Goal: Transaction & Acquisition: Purchase product/service

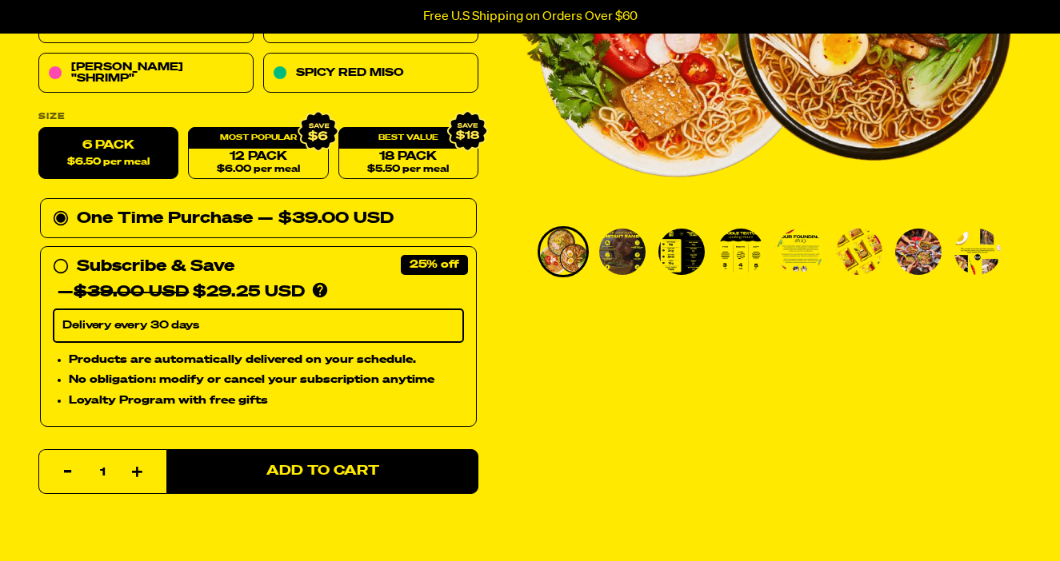
scroll to position [388, 0]
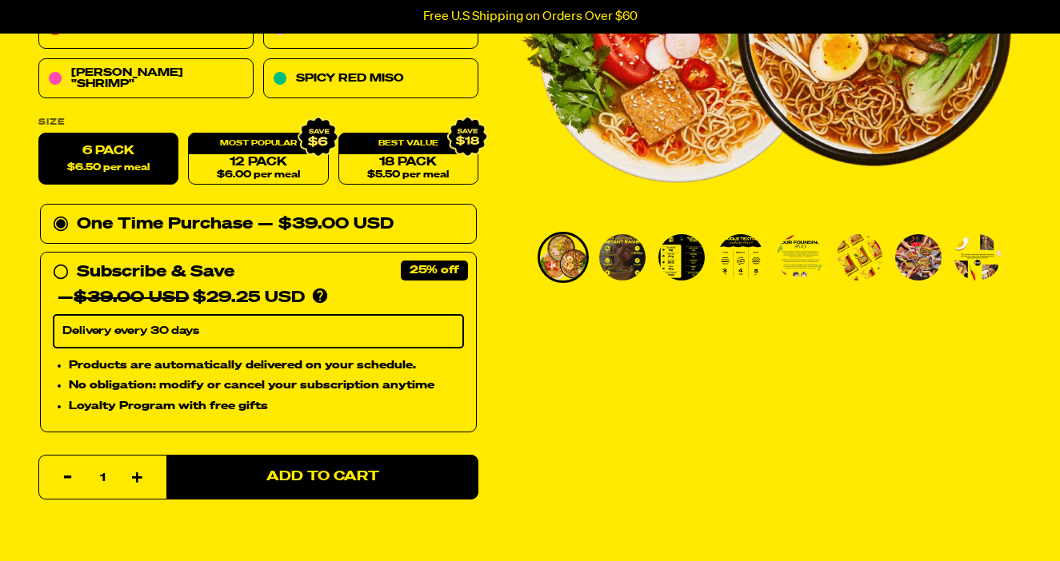
click at [670, 264] on img "Go to slide 3" at bounding box center [681, 257] width 46 height 46
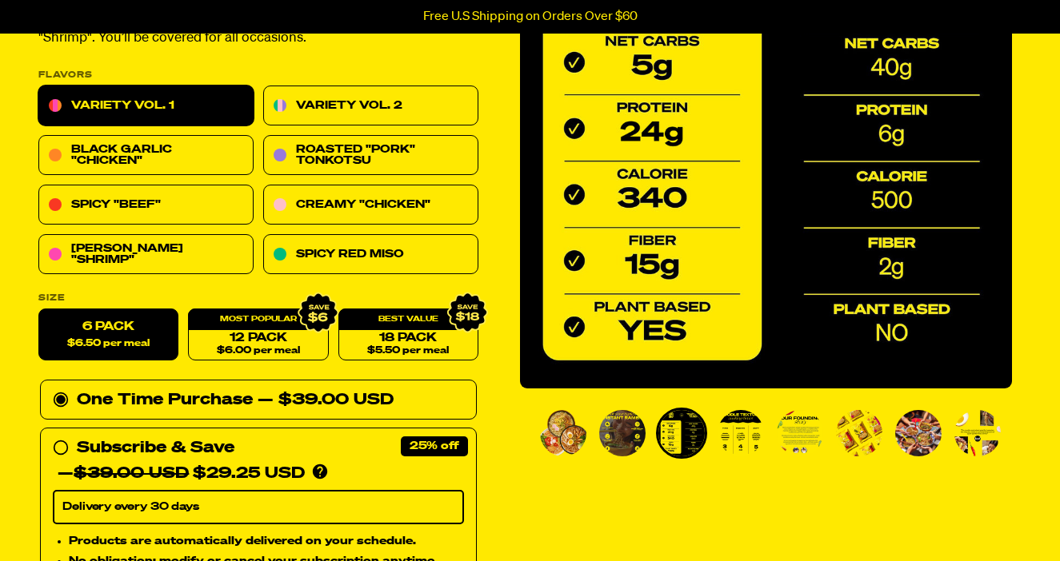
scroll to position [171, 0]
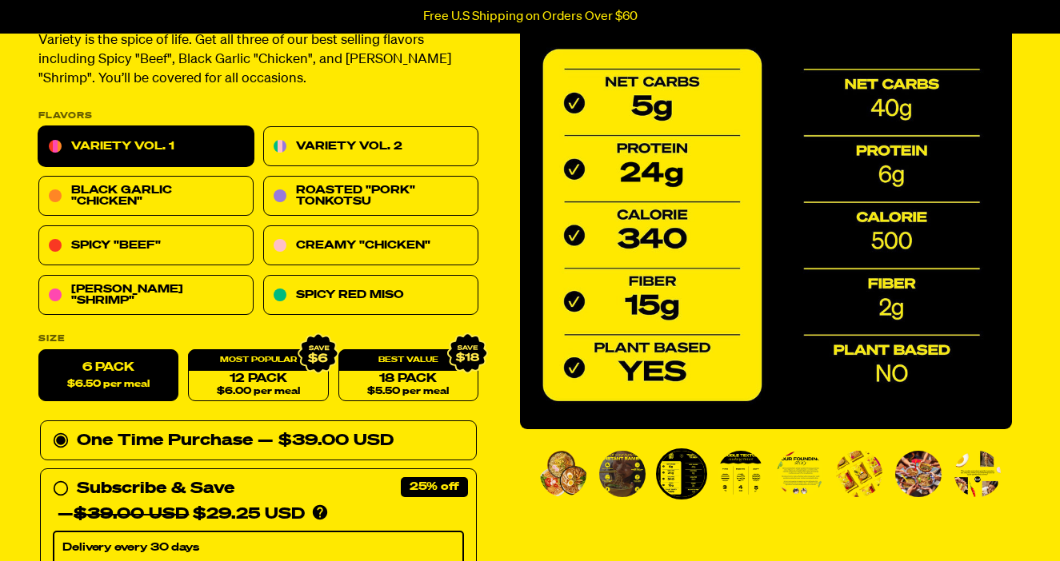
click at [612, 477] on img "Go to slide 2" at bounding box center [622, 474] width 46 height 46
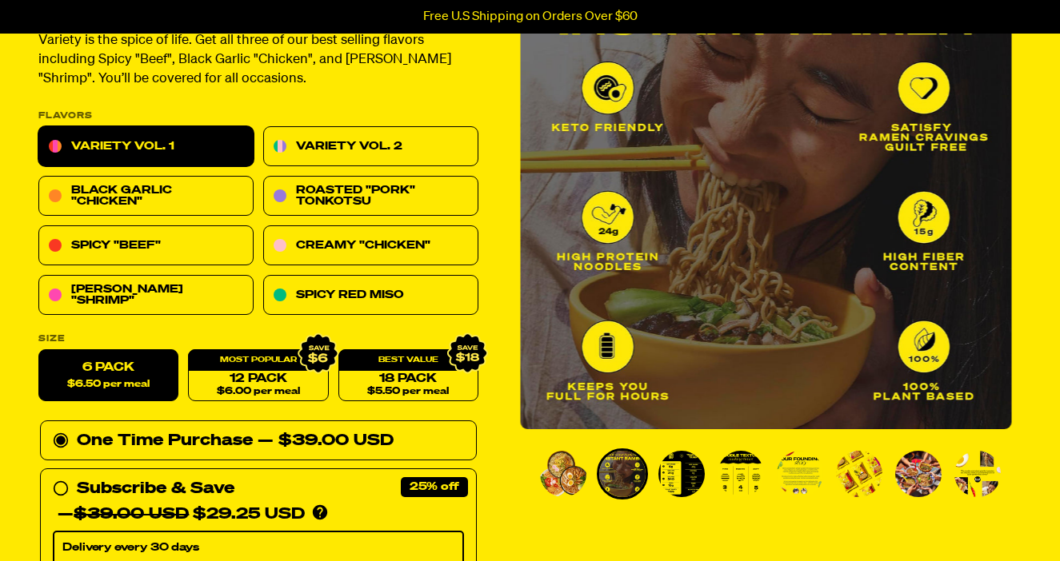
click at [562, 467] on img "Go to slide 1" at bounding box center [563, 474] width 46 height 46
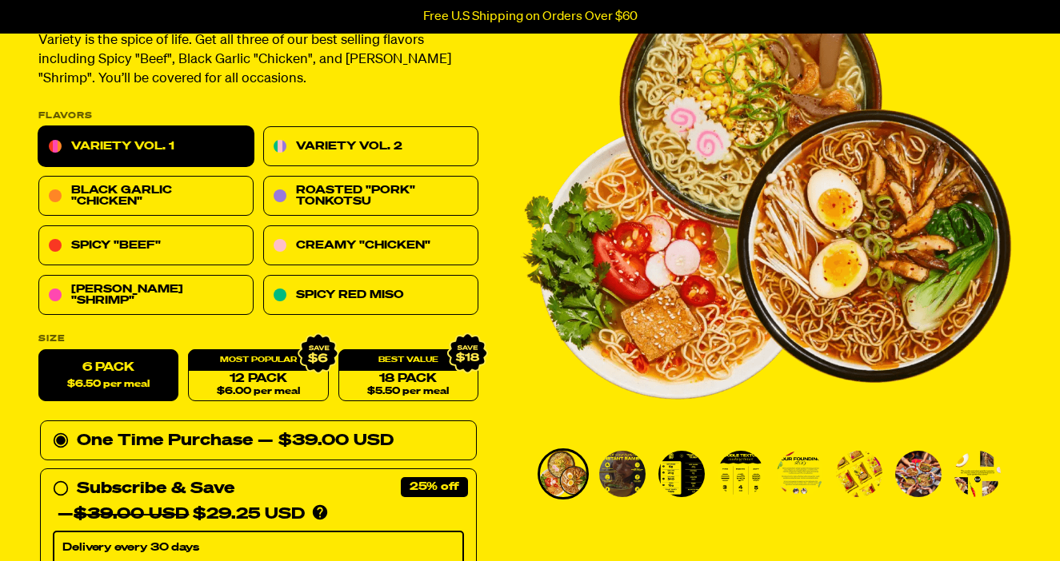
click at [818, 465] on img "Go to slide 5" at bounding box center [799, 474] width 46 height 46
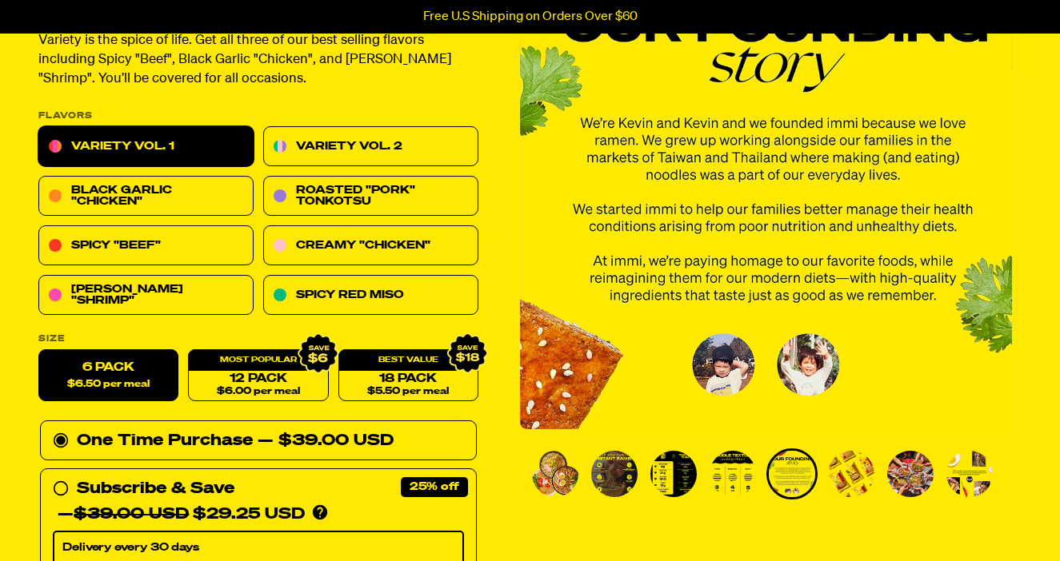
click at [872, 472] on img "Go to slide 6" at bounding box center [851, 474] width 46 height 46
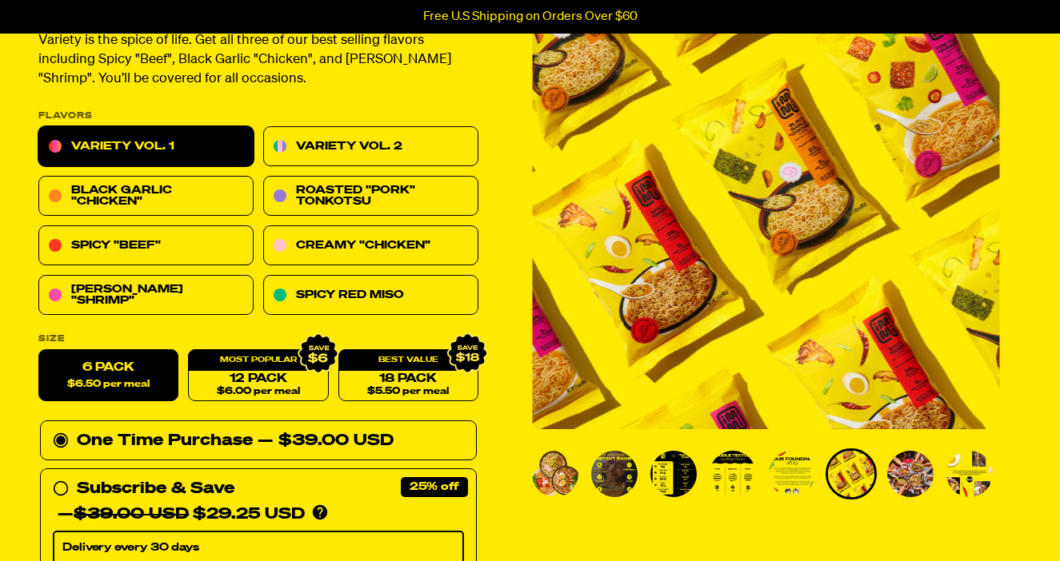
click at [900, 476] on img "Go to slide 7" at bounding box center [910, 474] width 46 height 46
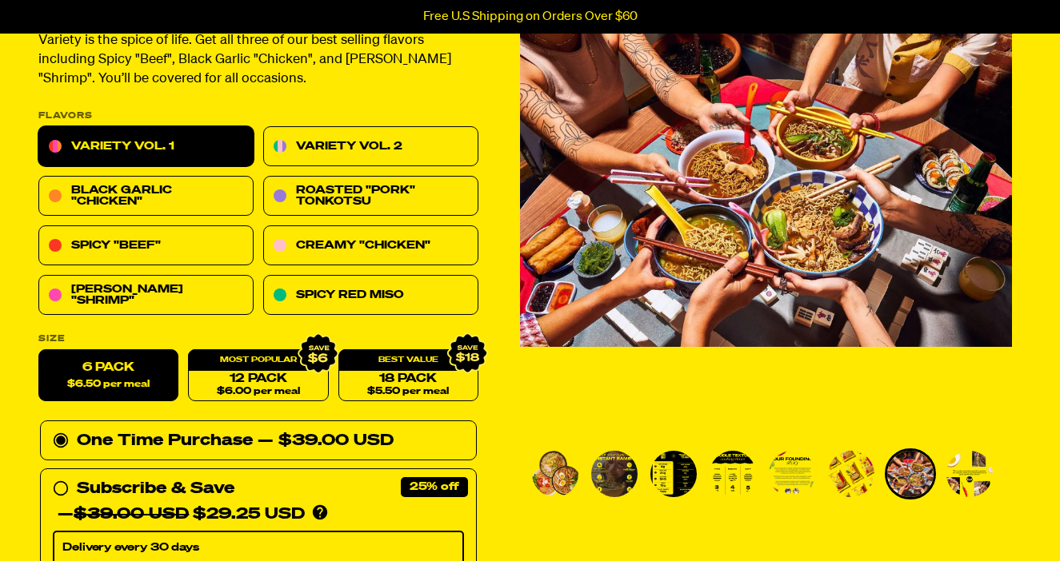
click at [952, 495] on img "Go to slide 8" at bounding box center [969, 474] width 46 height 46
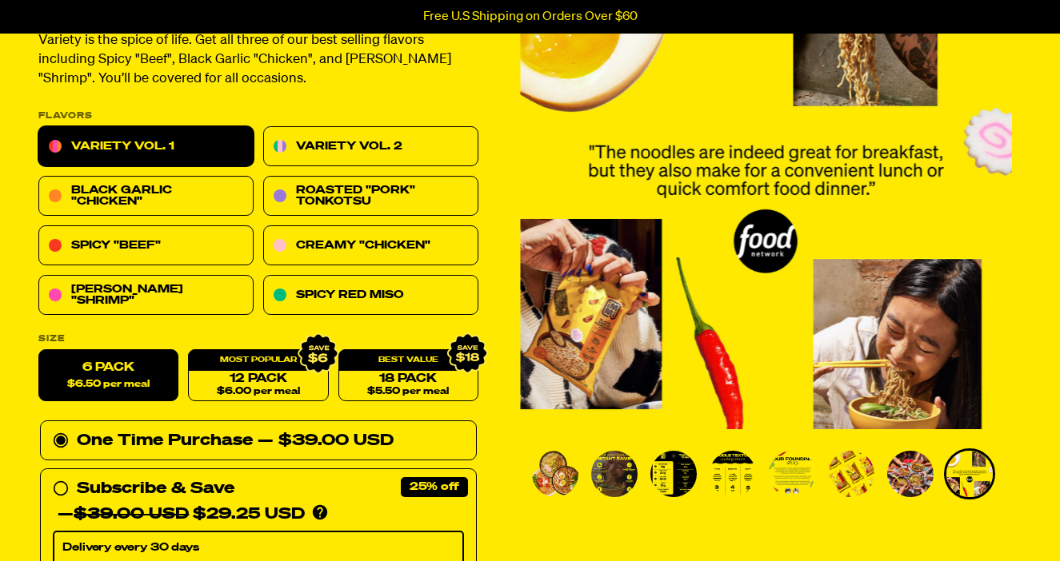
click at [720, 480] on img "Go to slide 4" at bounding box center [732, 474] width 46 height 46
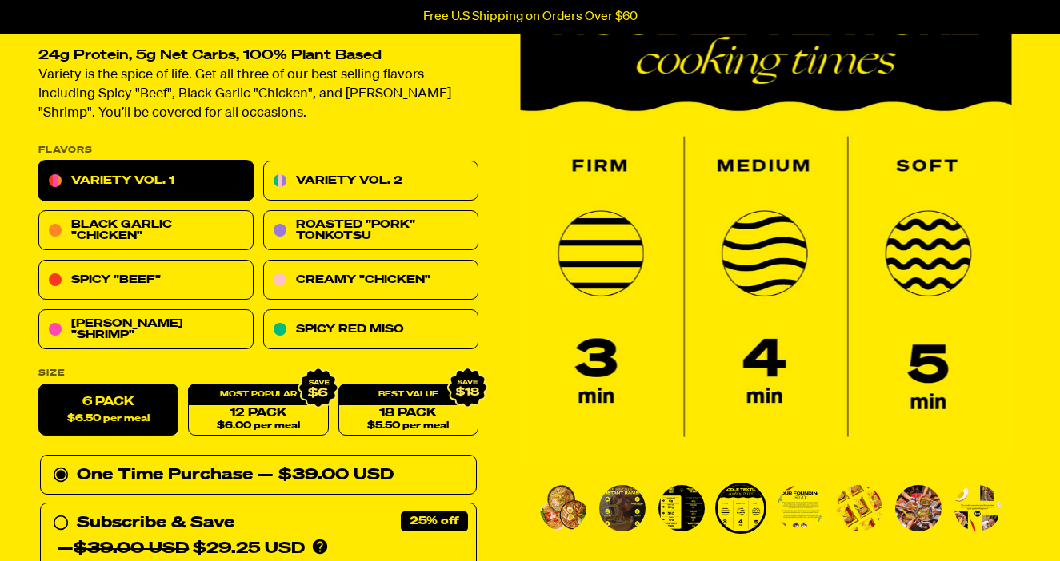
scroll to position [144, 0]
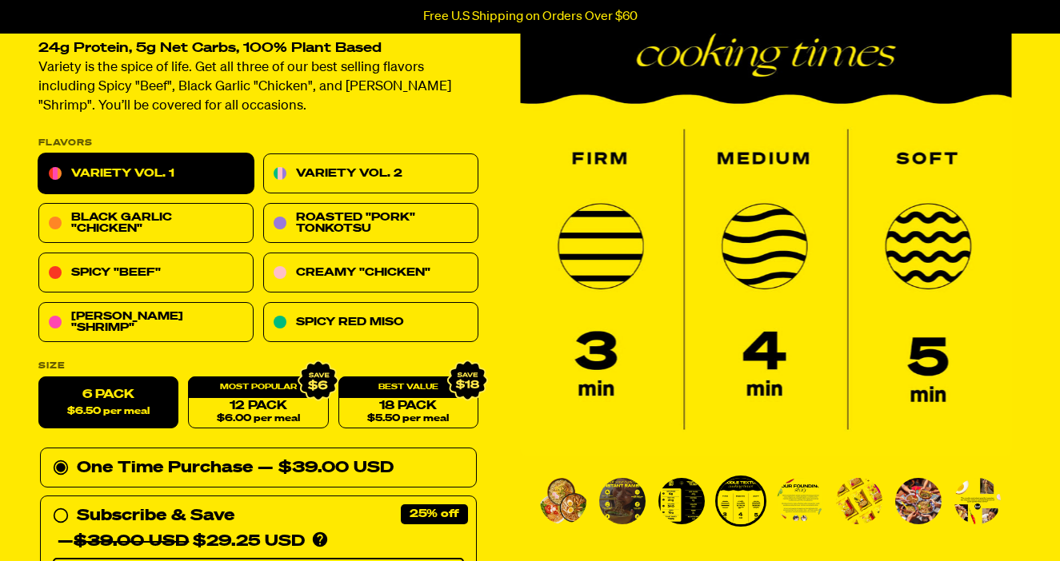
click at [802, 491] on img "Go to slide 5" at bounding box center [799, 501] width 46 height 46
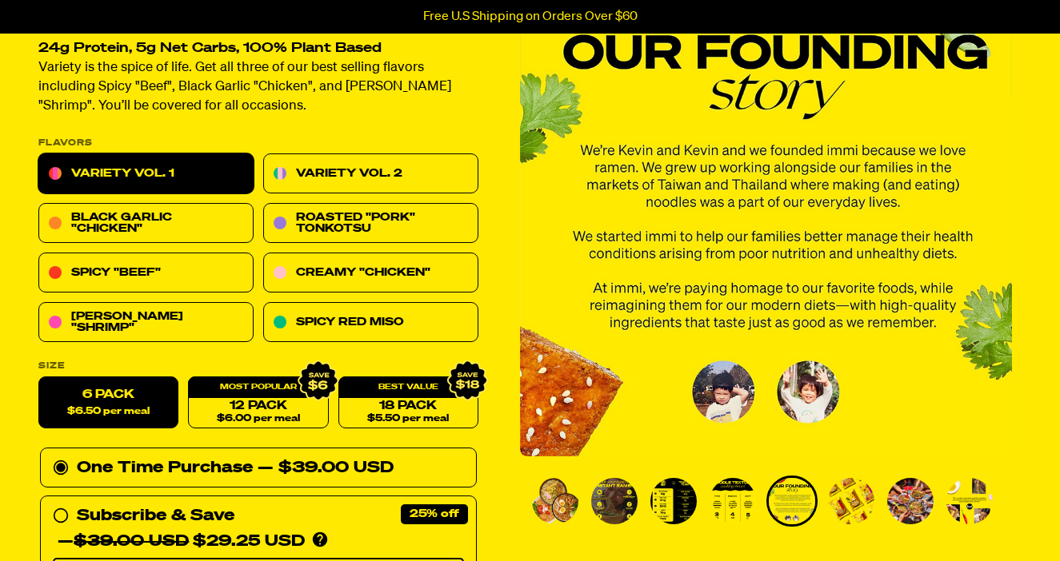
click at [540, 513] on img "Go to slide 1" at bounding box center [555, 501] width 46 height 46
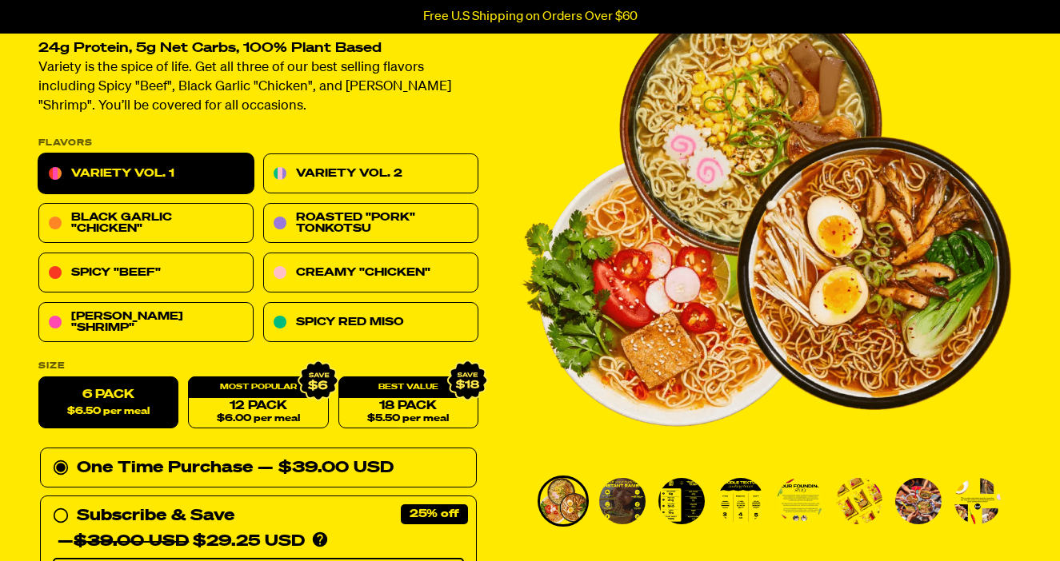
click at [601, 515] on img "Go to slide 2" at bounding box center [622, 501] width 46 height 46
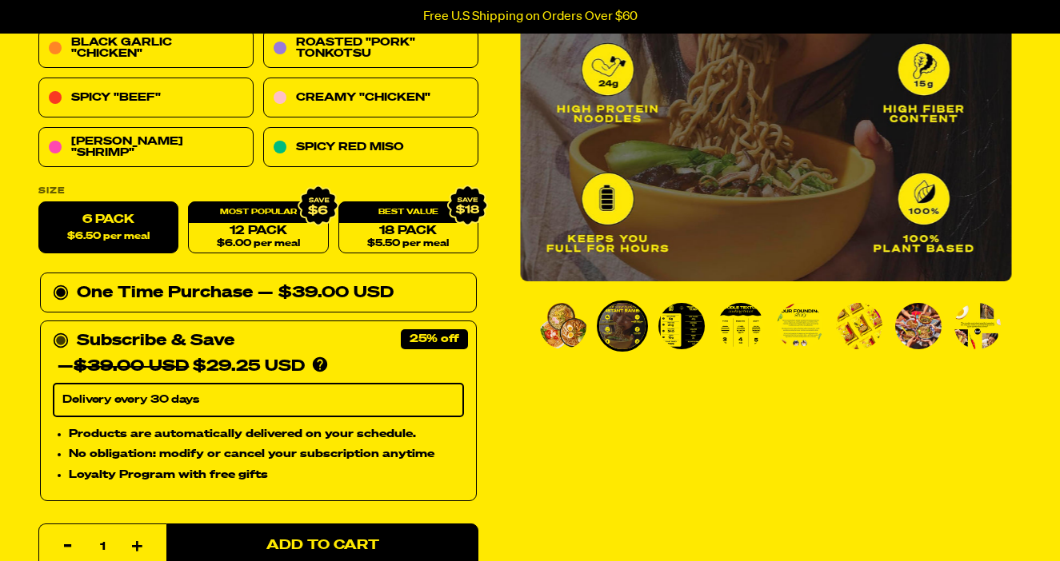
scroll to position [332, 0]
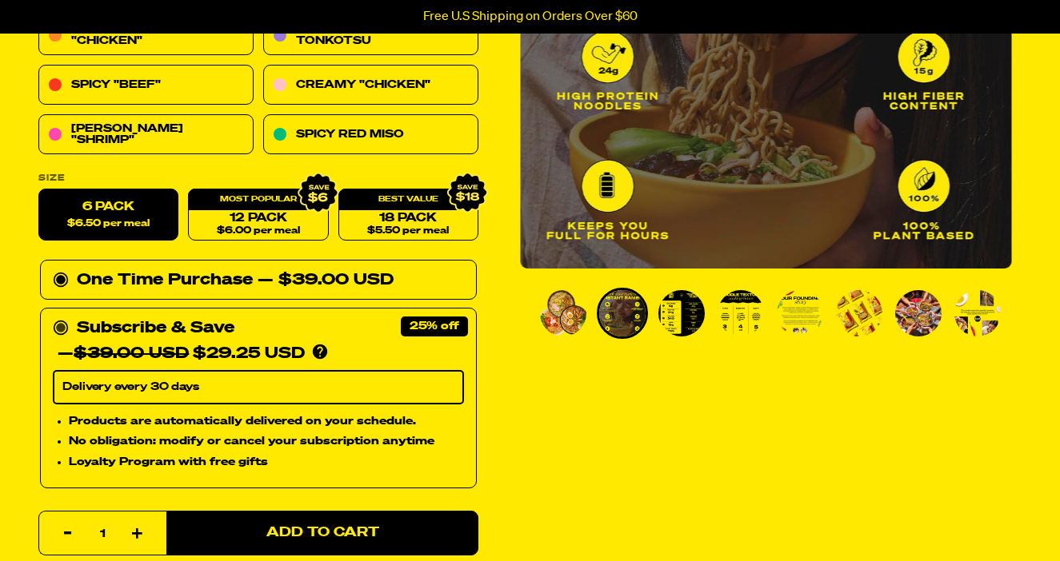
click at [61, 326] on circle at bounding box center [61, 329] width 10 height 10
click at [61, 316] on input "Subscribe & Save 25% — $39.00 USD $29.25 USD You'll receive your selected flavo…" at bounding box center [58, 316] width 10 height 0
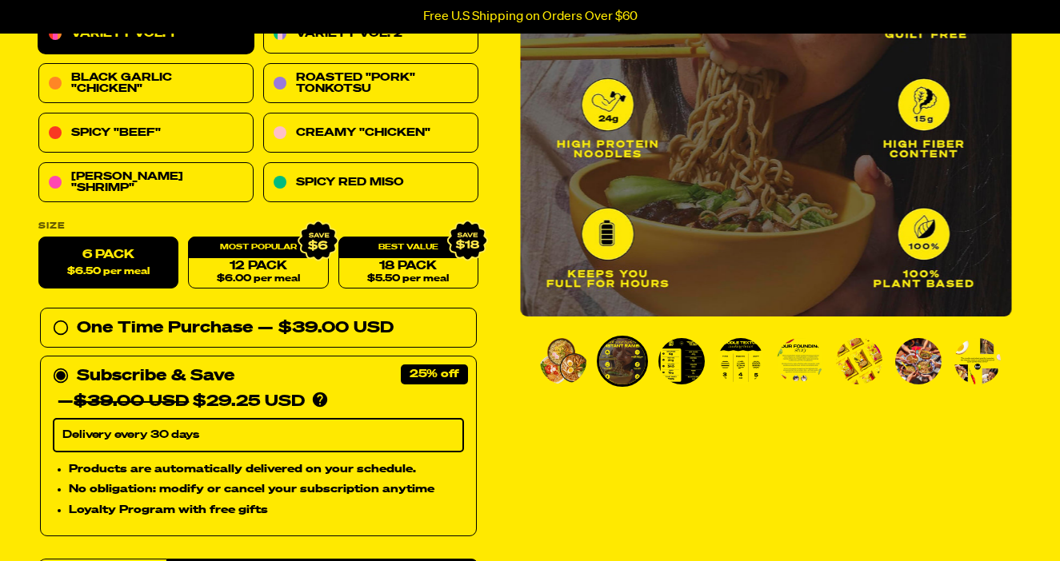
scroll to position [280, 0]
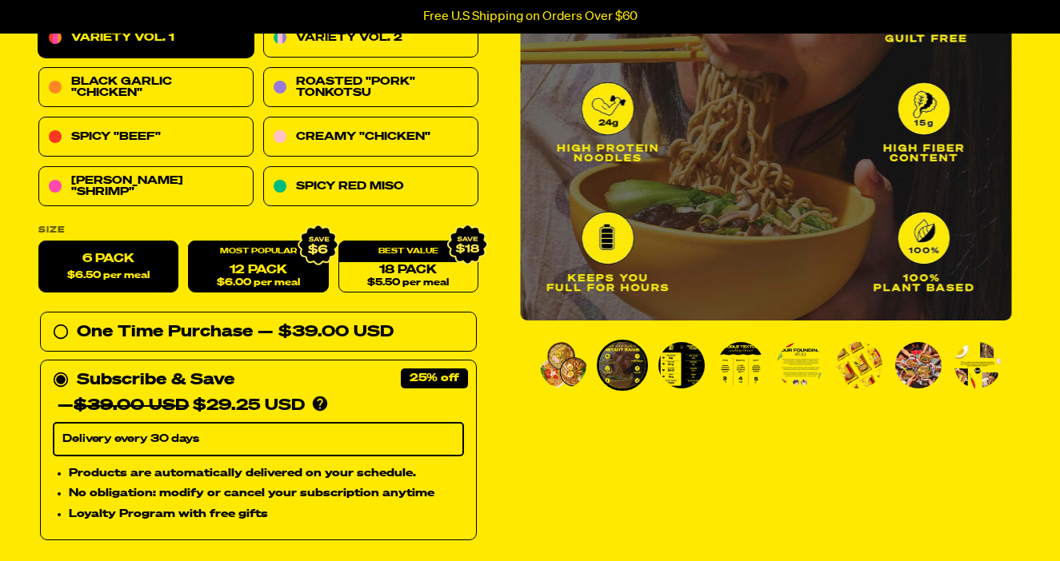
click at [231, 274] on link "12 Pack $6.00 per meal" at bounding box center [258, 267] width 140 height 52
radio input "false"
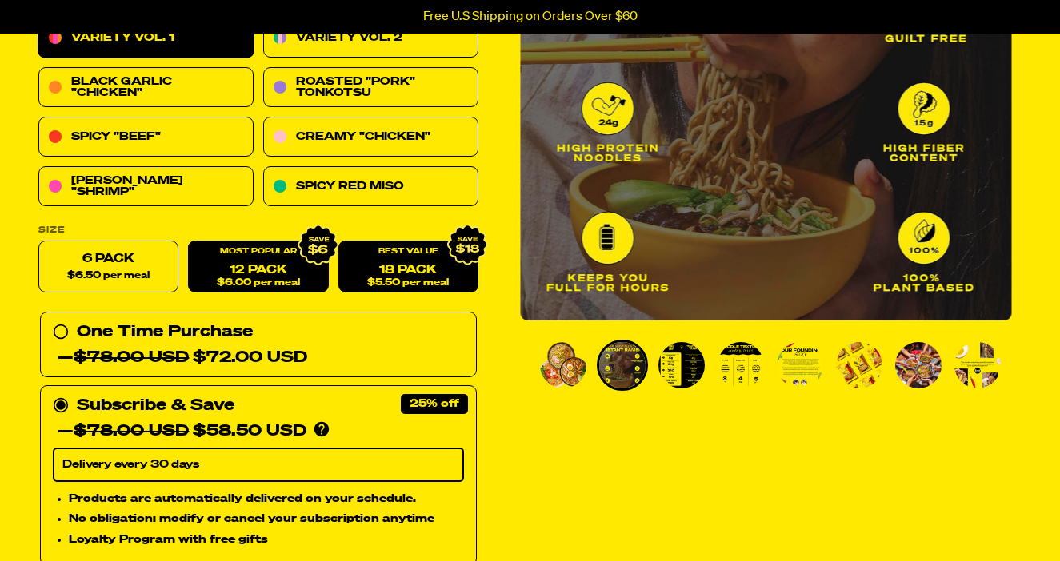
click at [367, 278] on span "$5.50 per meal" at bounding box center [408, 283] width 82 height 10
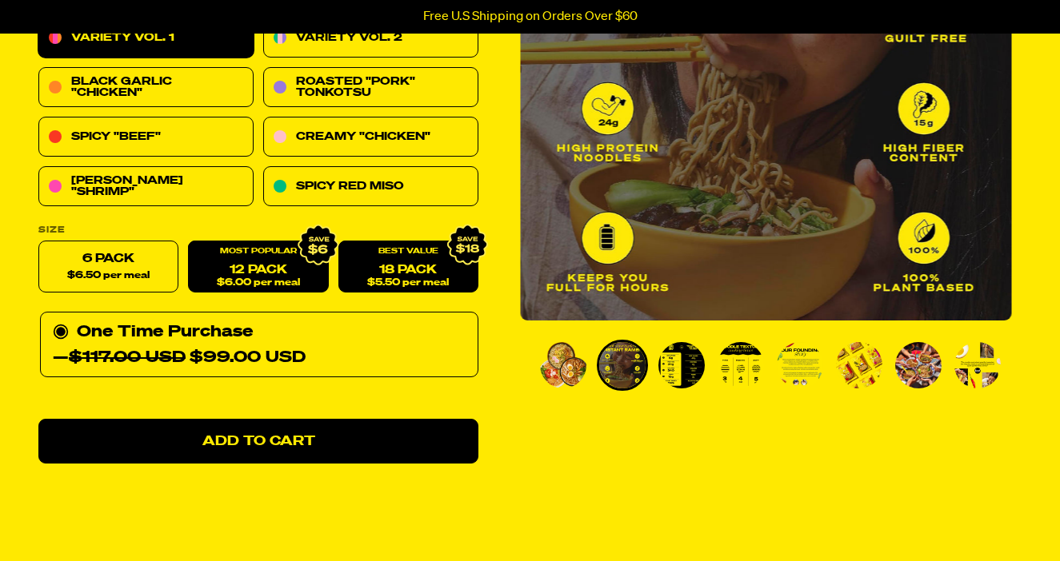
click at [298, 262] on icon at bounding box center [318, 246] width 42 height 42
click at [263, 264] on link "12 Pack $6.00 per meal" at bounding box center [258, 267] width 140 height 52
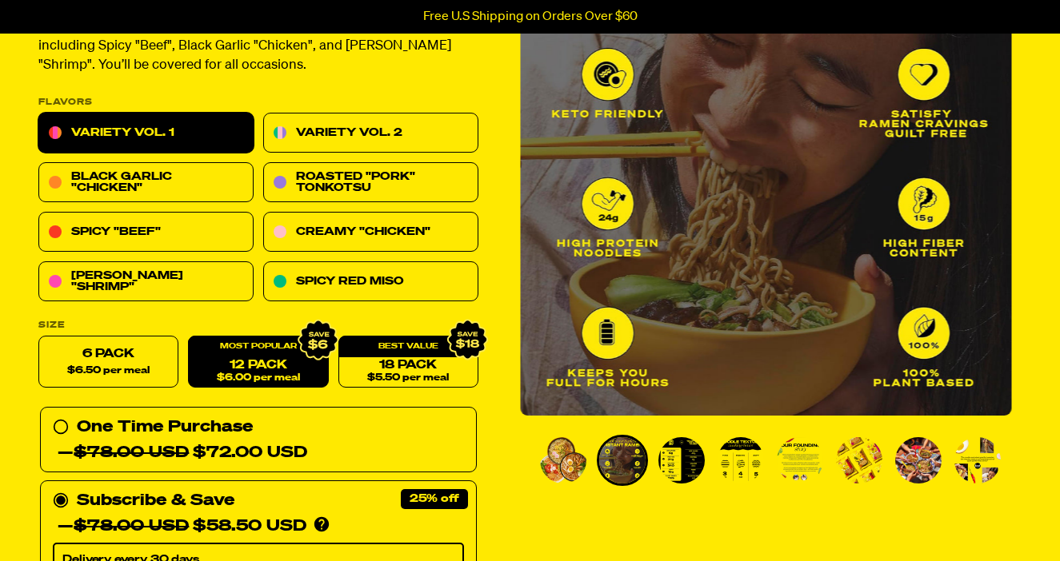
scroll to position [182, 0]
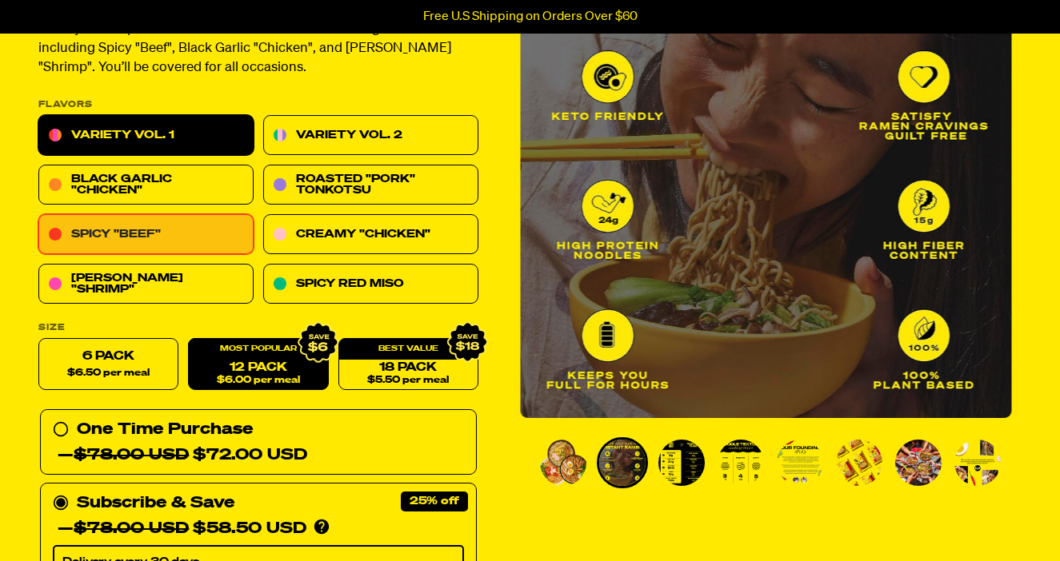
click at [159, 224] on link "Spicy "Beef"" at bounding box center [145, 235] width 215 height 40
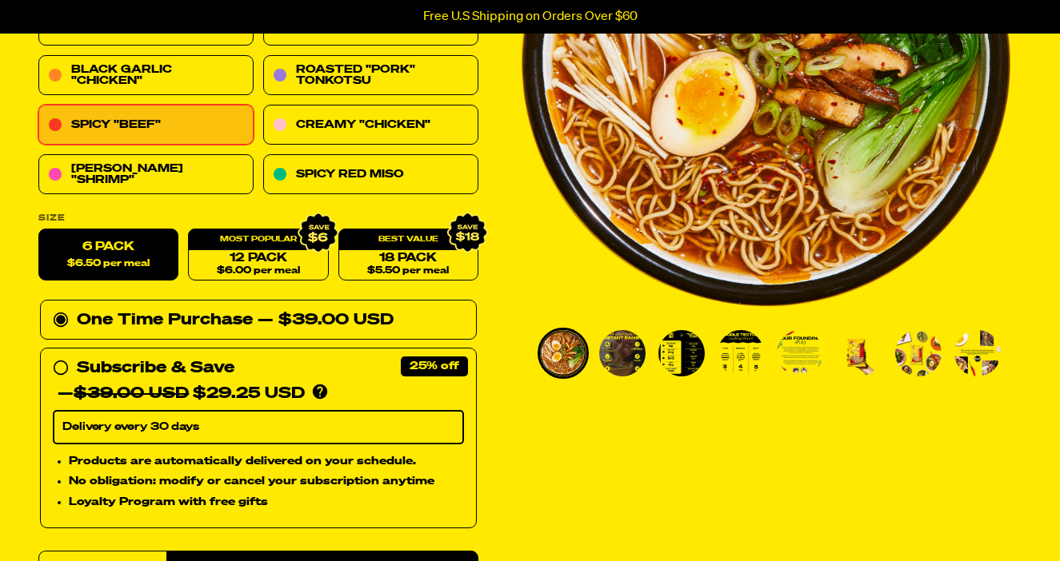
scroll to position [299, 0]
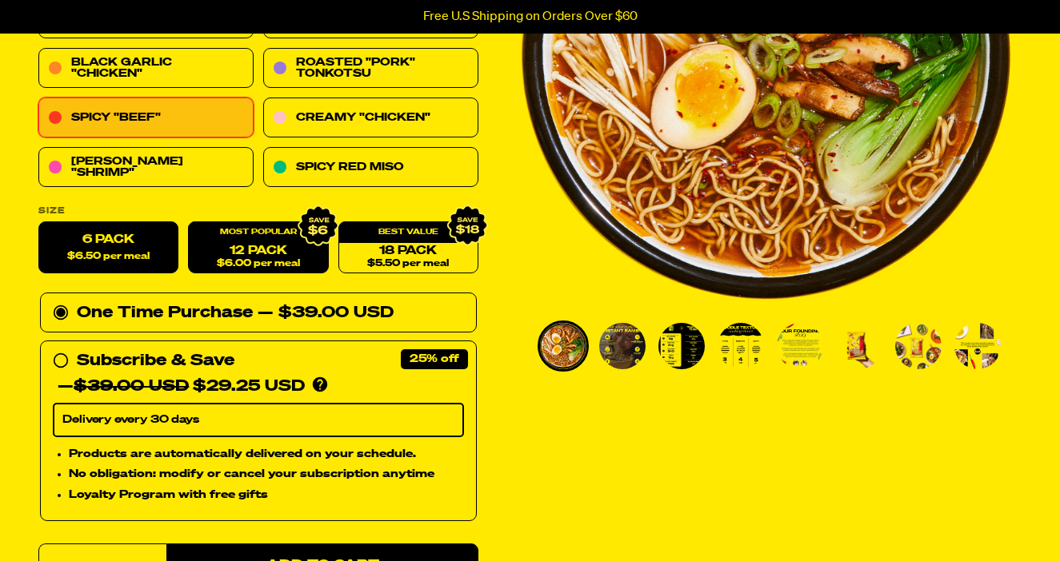
click at [293, 237] on div "12 Pack $6.00 per meal" at bounding box center [258, 248] width 140 height 52
click at [281, 264] on span "$6.00 per meal" at bounding box center [258, 264] width 83 height 10
radio input "false"
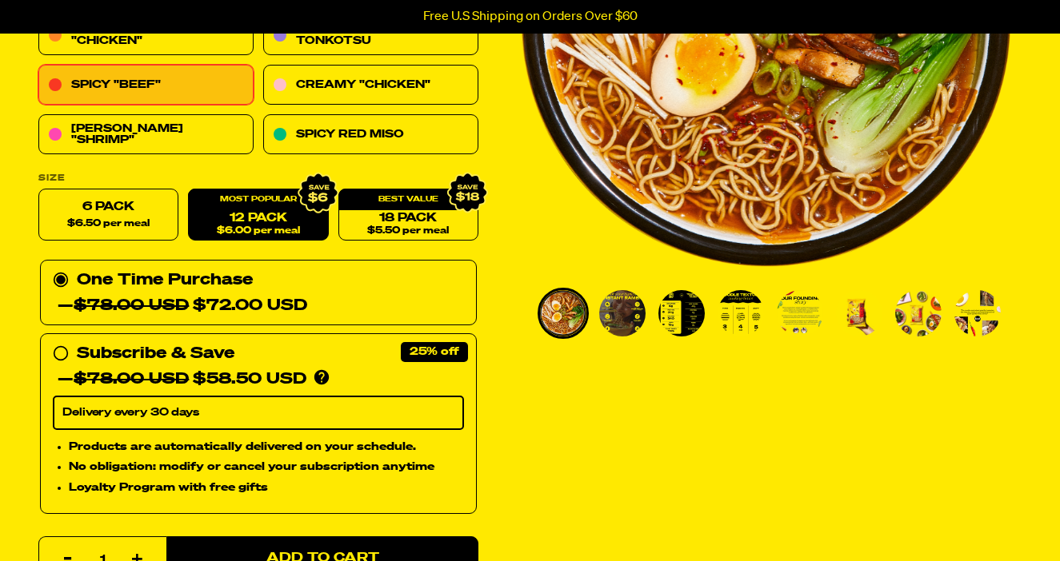
scroll to position [361, 0]
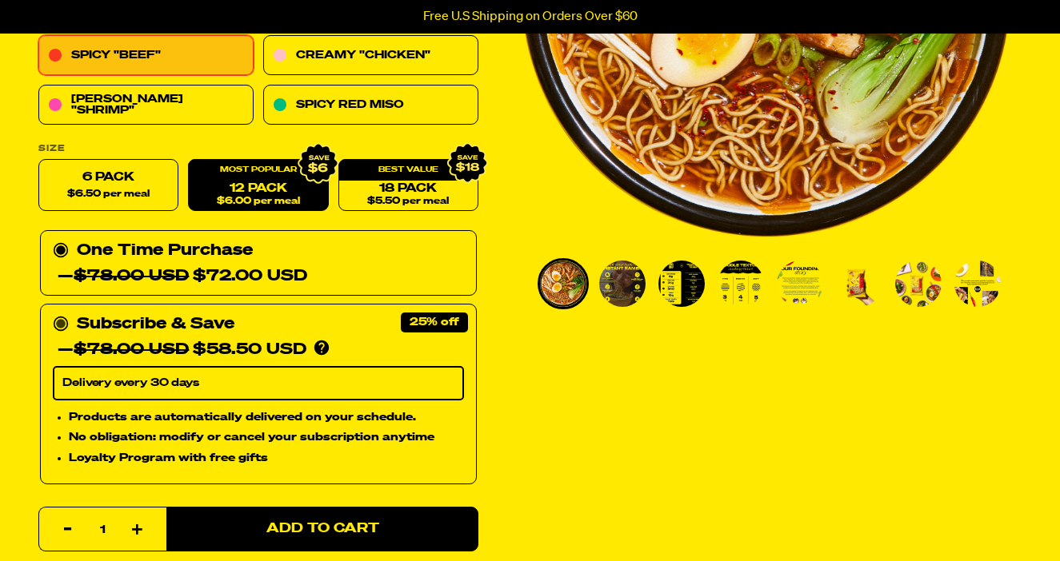
click at [62, 322] on circle at bounding box center [61, 325] width 10 height 10
click at [62, 312] on input "Subscribe & Save 25% — $78.00 USD $58.50 USD You'll receive your selected flavo…" at bounding box center [58, 312] width 10 height 0
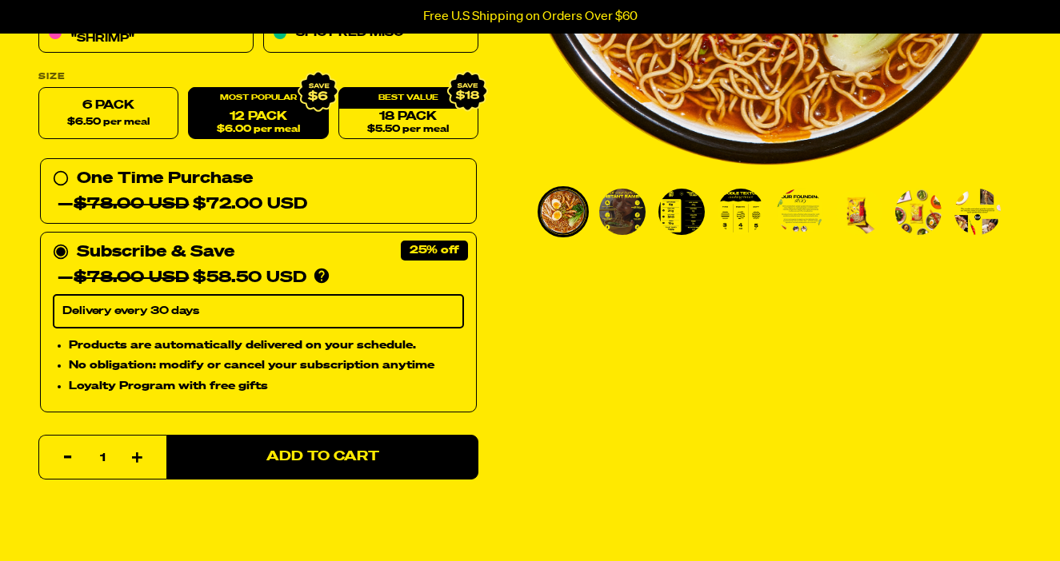
scroll to position [440, 0]
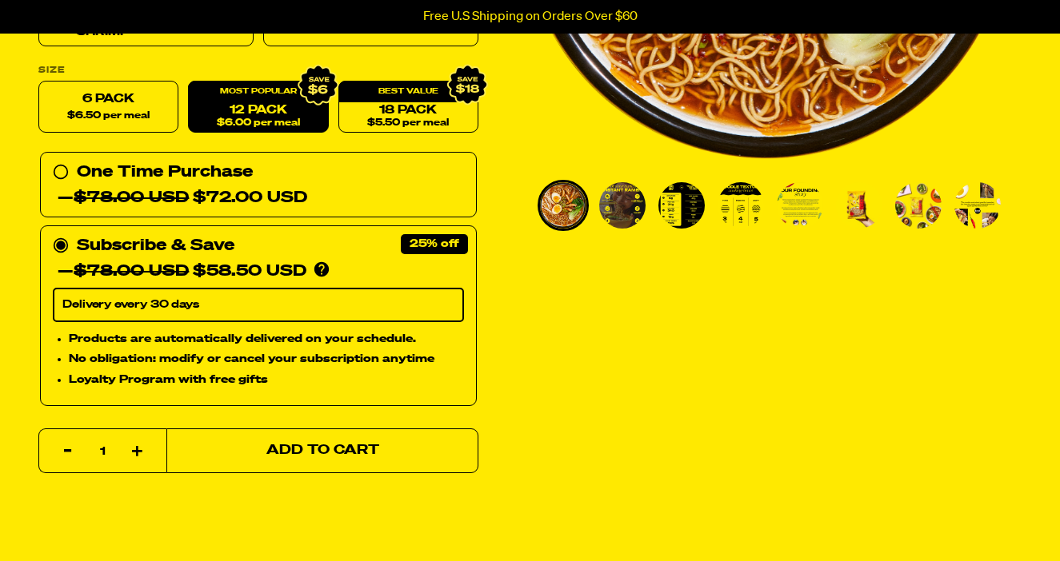
click at [336, 457] on span "Add to Cart" at bounding box center [322, 452] width 113 height 14
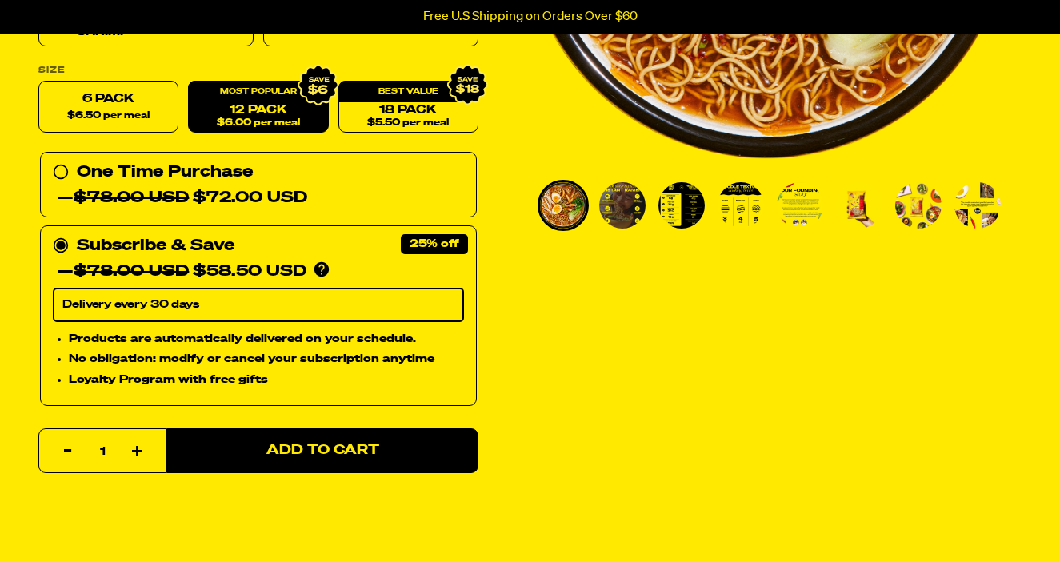
select select "Every 30 Days"
